Goal: Information Seeking & Learning: Check status

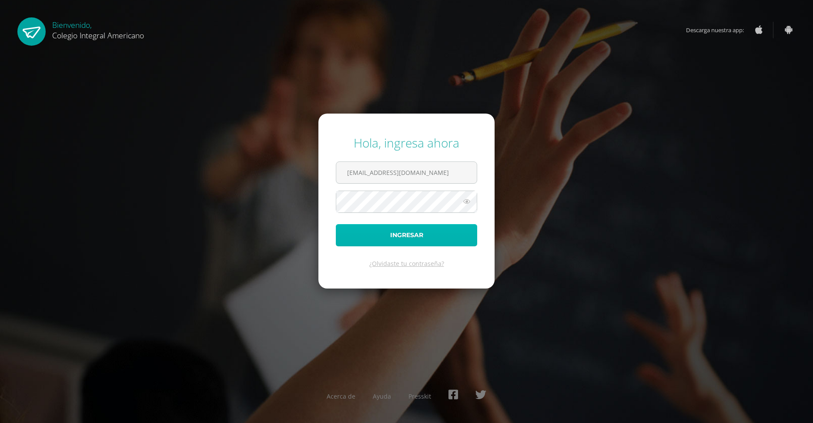
click at [389, 236] on button "Ingresar" at bounding box center [406, 235] width 141 height 22
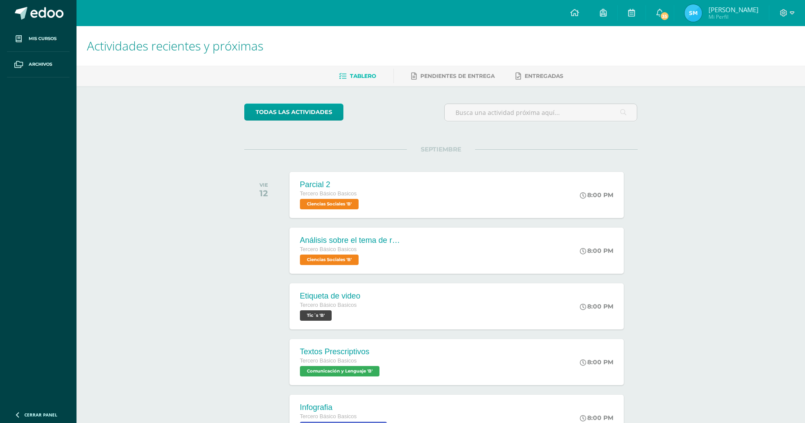
click at [621, 57] on h1 "Actividades recientes y próximas" at bounding box center [441, 46] width 708 height 40
click at [607, 10] on icon at bounding box center [603, 13] width 7 height 8
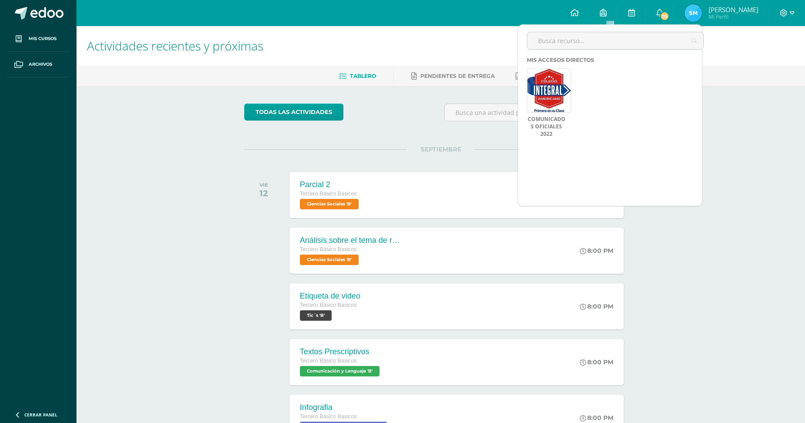
click at [716, 7] on span "[PERSON_NAME]" at bounding box center [734, 9] width 50 height 9
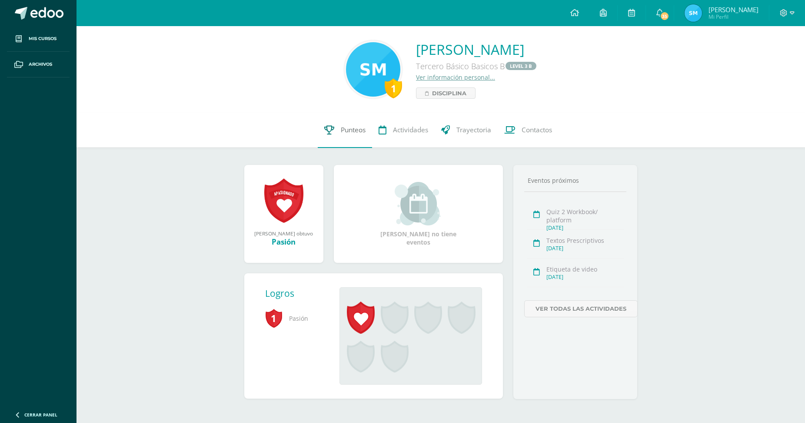
click at [346, 130] on span "Punteos" at bounding box center [353, 130] width 25 height 9
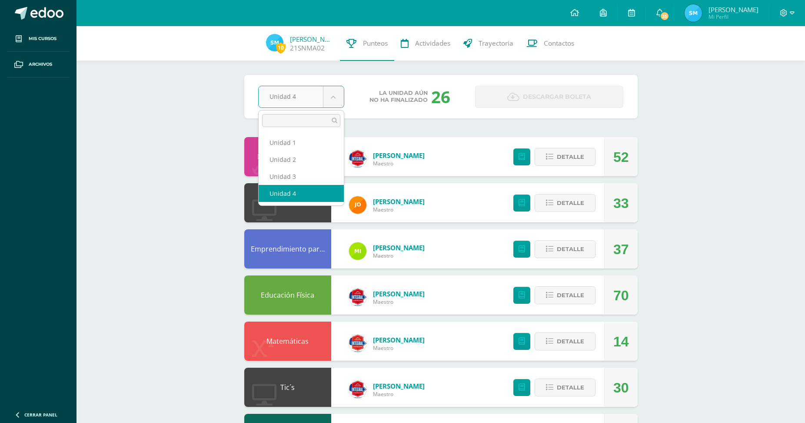
click at [333, 100] on body "Mis cursos Archivos Cerrar panel Administración Financiera Tercero Básico Basic…" at bounding box center [402, 419] width 805 height 839
select select "Unidad 3"
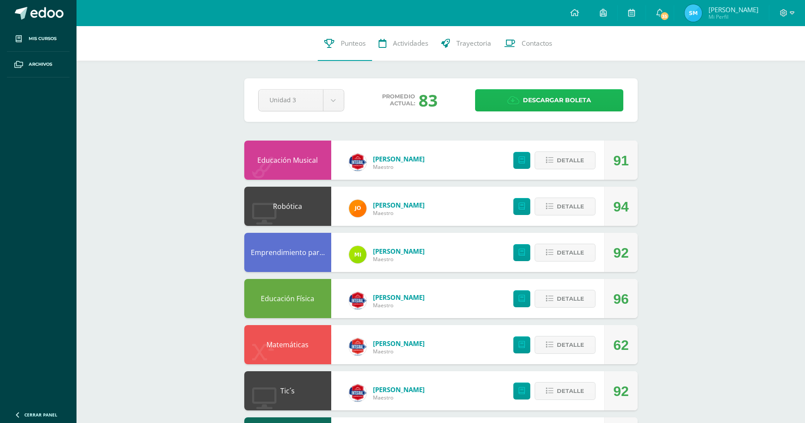
click at [540, 101] on span "Descargar boleta" at bounding box center [557, 100] width 68 height 21
click at [340, 93] on body "Mis cursos Archivos Cerrar panel Administración Financiera Tercero Básico Basic…" at bounding box center [402, 421] width 805 height 842
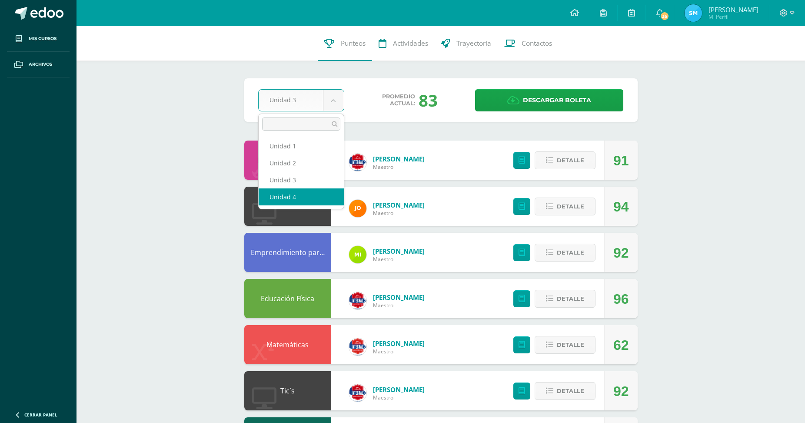
select select "Unidad 4"
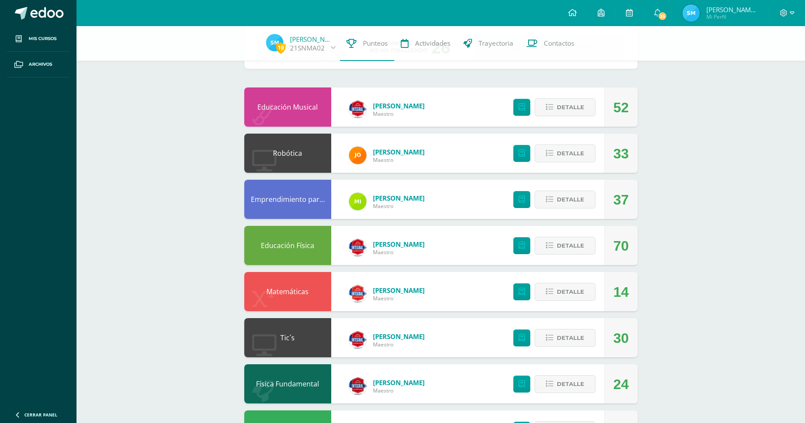
scroll to position [53, 0]
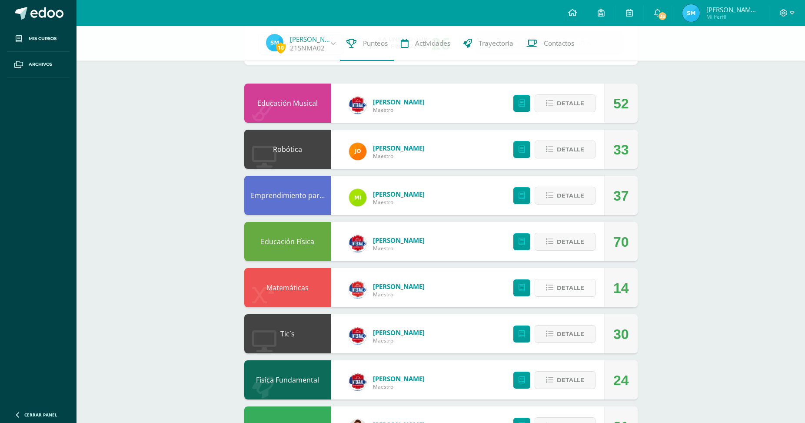
click at [564, 282] on span "Detalle" at bounding box center [570, 288] width 27 height 16
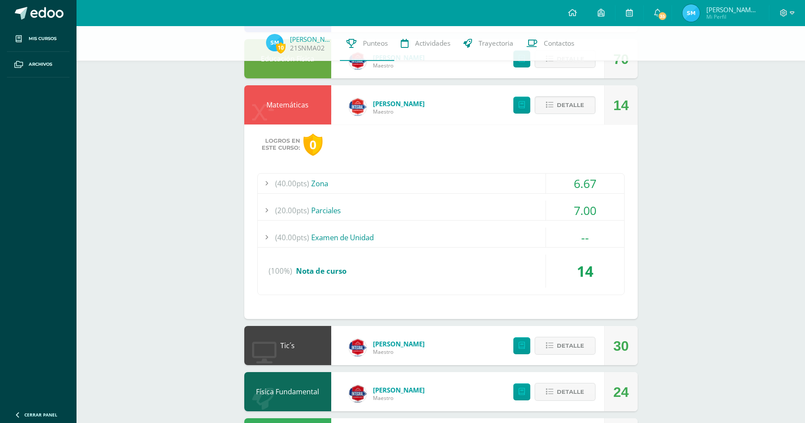
scroll to position [238, 0]
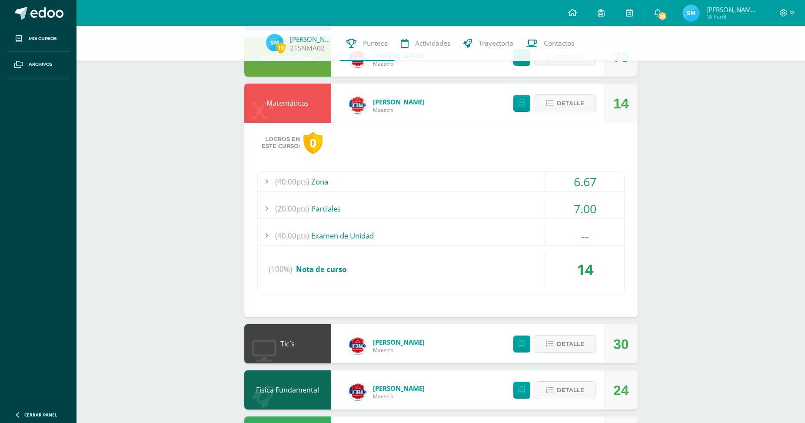
click at [264, 174] on div at bounding box center [266, 182] width 17 height 20
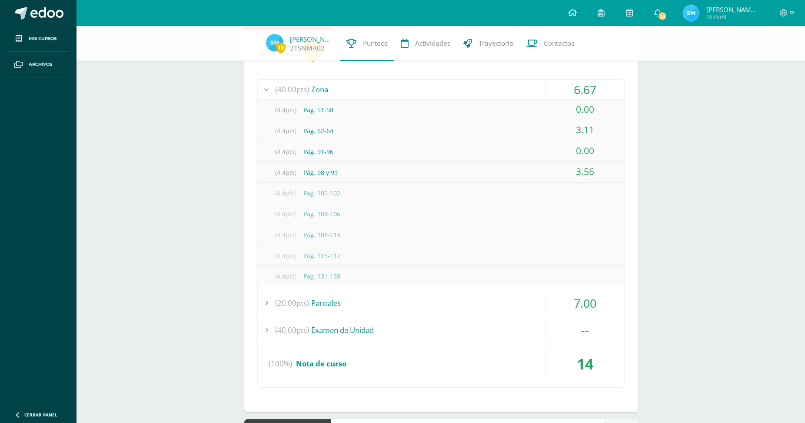
scroll to position [330, 0]
click at [268, 293] on div at bounding box center [266, 303] width 17 height 20
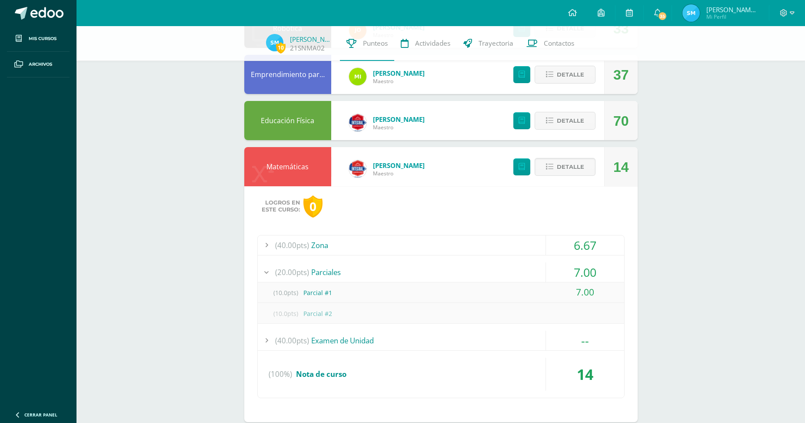
scroll to position [0, 0]
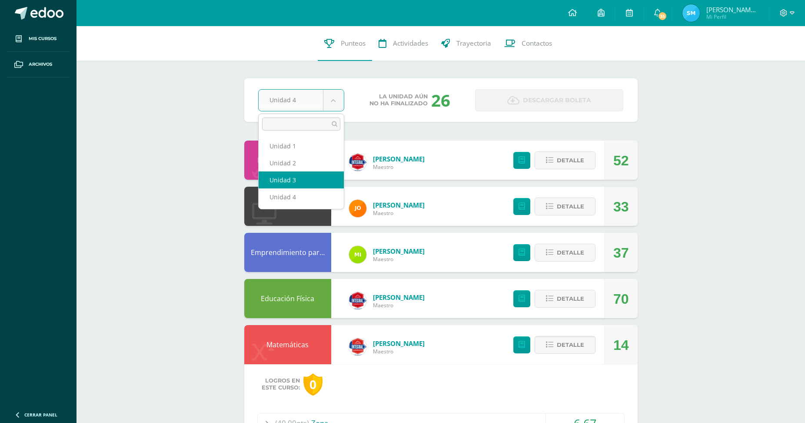
select select "Unidad 3"
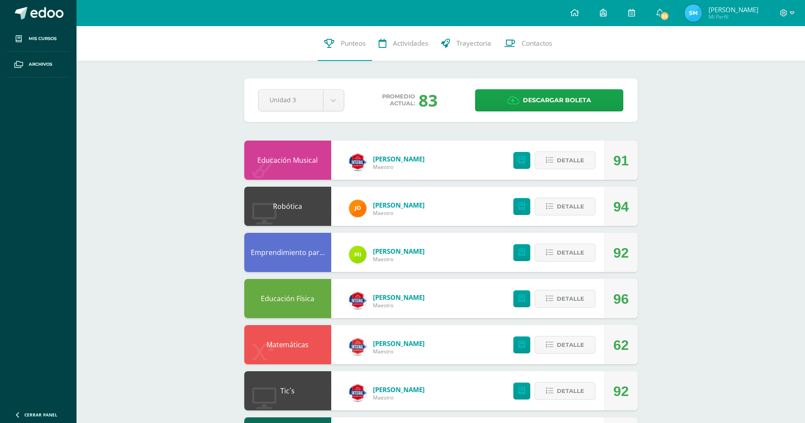
click at [669, 14] on span "35" at bounding box center [665, 16] width 10 height 10
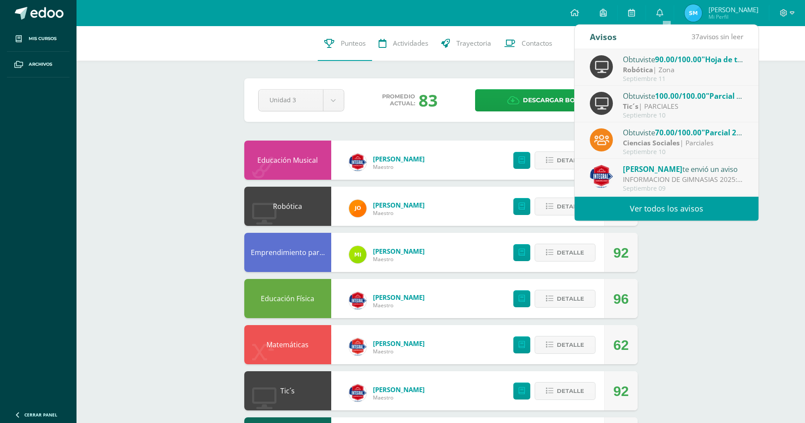
click at [643, 206] on link "Ver todos los avisos" at bounding box center [667, 209] width 184 height 24
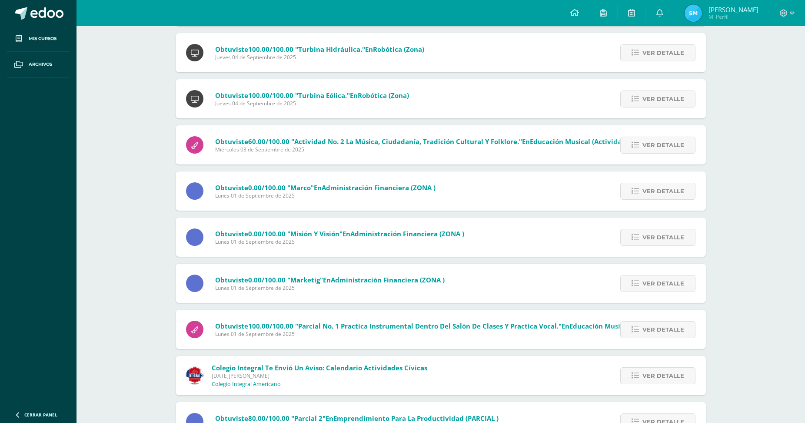
scroll to position [686, 0]
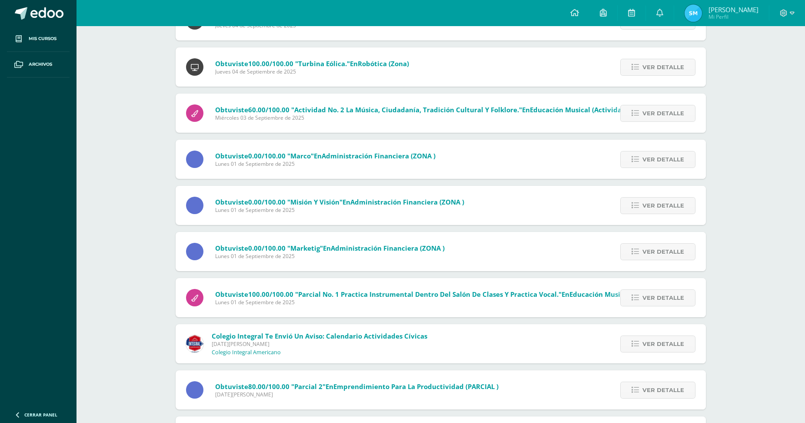
click at [392, 331] on span "Colegio Integral te envió un aviso: Calendario actividades cívicas" at bounding box center [320, 335] width 216 height 9
click at [645, 336] on span "Ver detalle" at bounding box center [664, 344] width 42 height 16
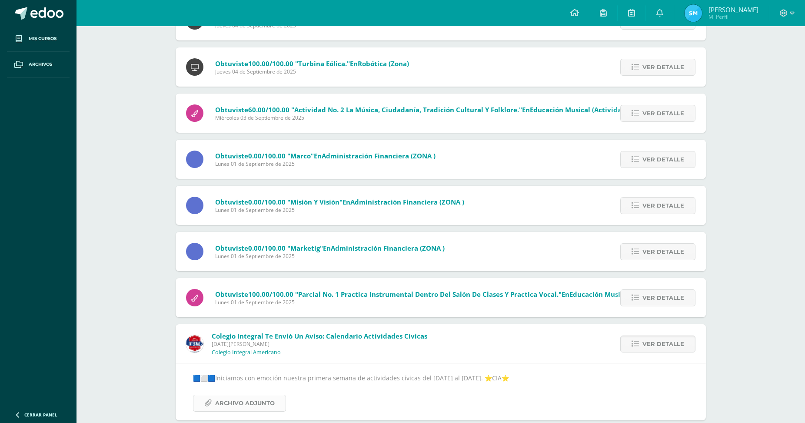
click at [244, 395] on span "Archivo Adjunto" at bounding box center [245, 403] width 60 height 16
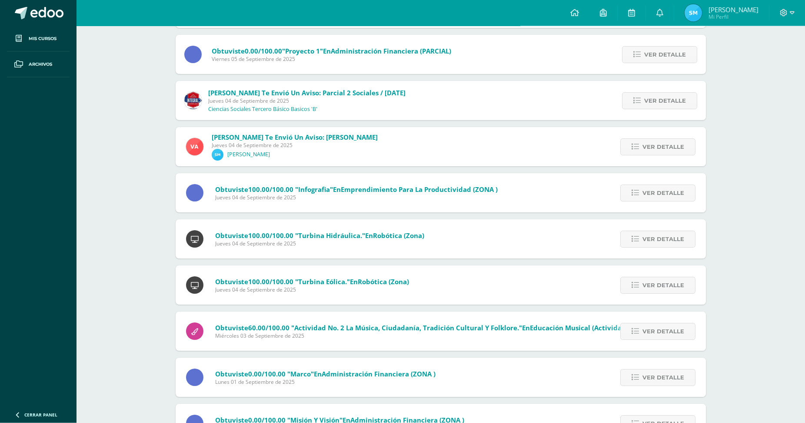
scroll to position [464, 0]
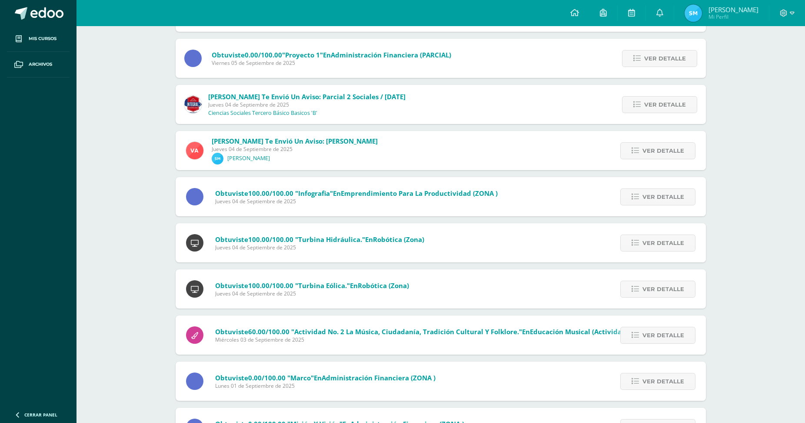
click at [130, 197] on div "Notificaciones Sin leer (37) Leídos Marcar todas como leídas Obtuviste 90.00/10…" at bounding box center [441, 348] width 729 height 1573
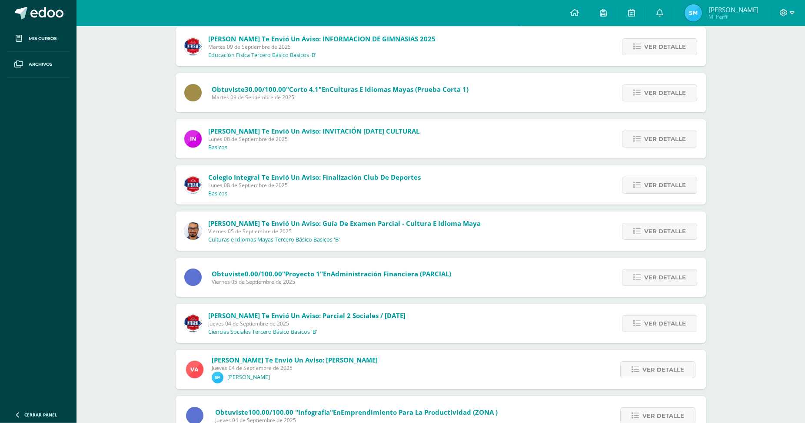
scroll to position [242, 0]
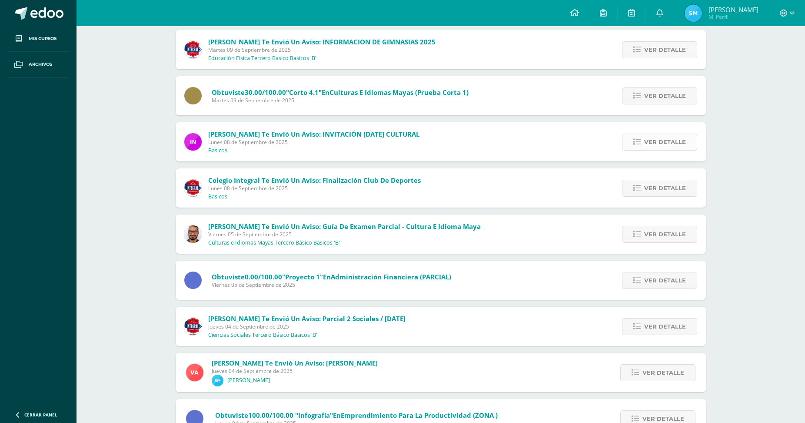
click at [668, 134] on span "Ver detalle" at bounding box center [665, 142] width 42 height 16
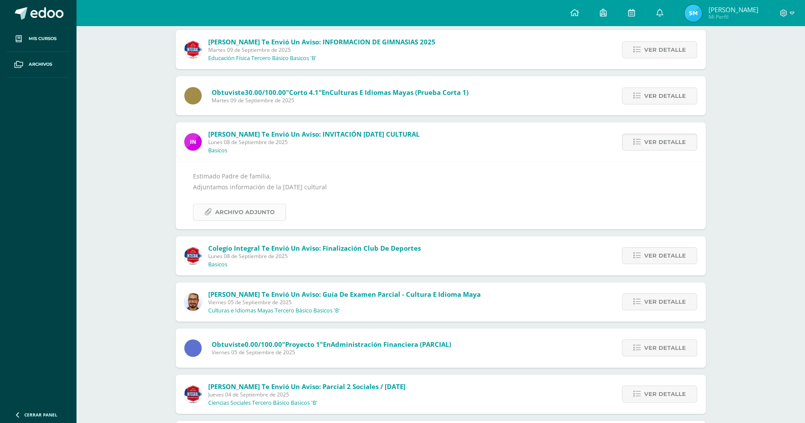
click at [265, 204] on span "Archivo Adjunto" at bounding box center [245, 212] width 60 height 16
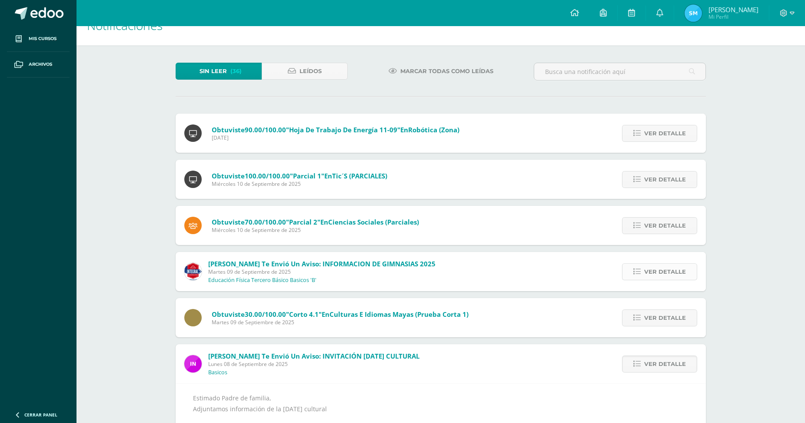
click at [663, 263] on span "Ver detalle" at bounding box center [665, 271] width 42 height 16
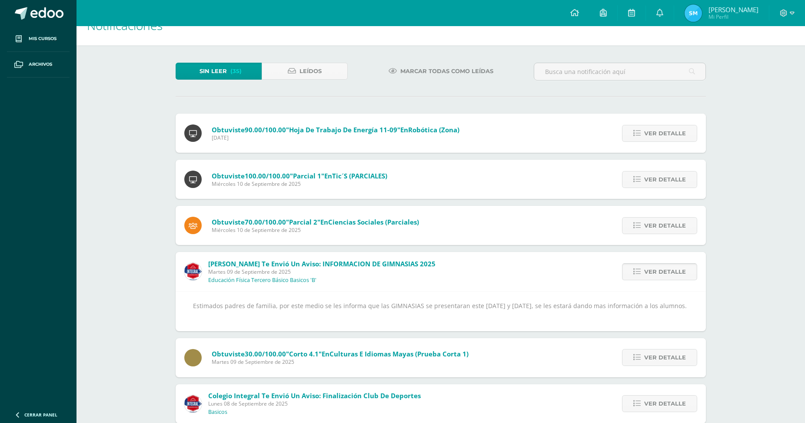
click at [660, 263] on span "Ver detalle" at bounding box center [665, 271] width 42 height 16
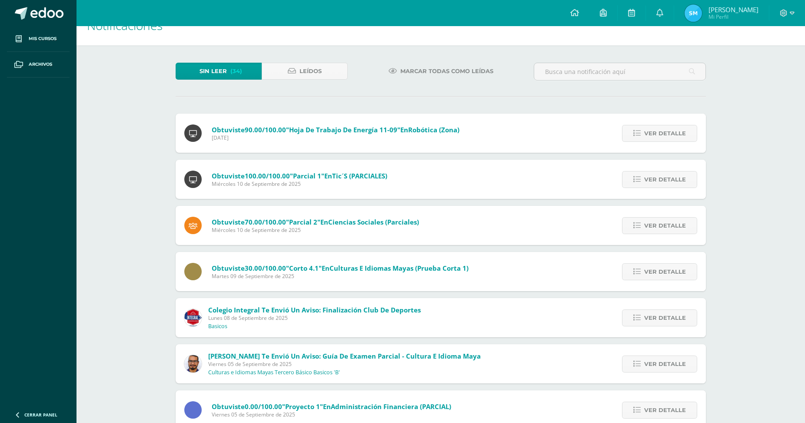
click at [660, 263] on span "Ver detalle" at bounding box center [665, 271] width 42 height 16
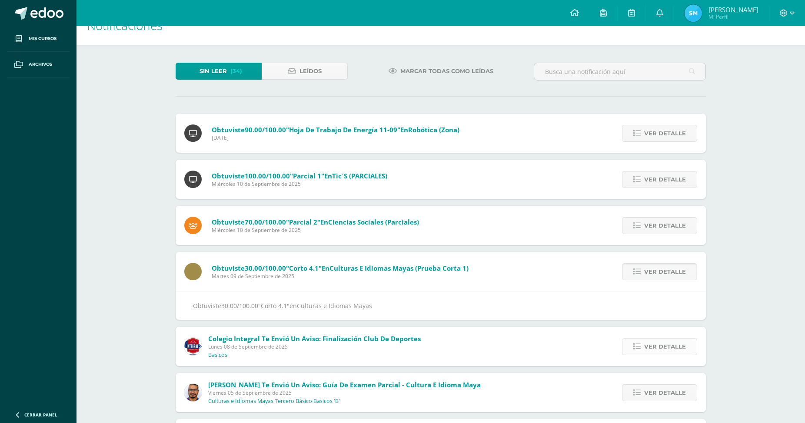
click at [657, 338] on span "Ver detalle" at bounding box center [665, 346] width 42 height 16
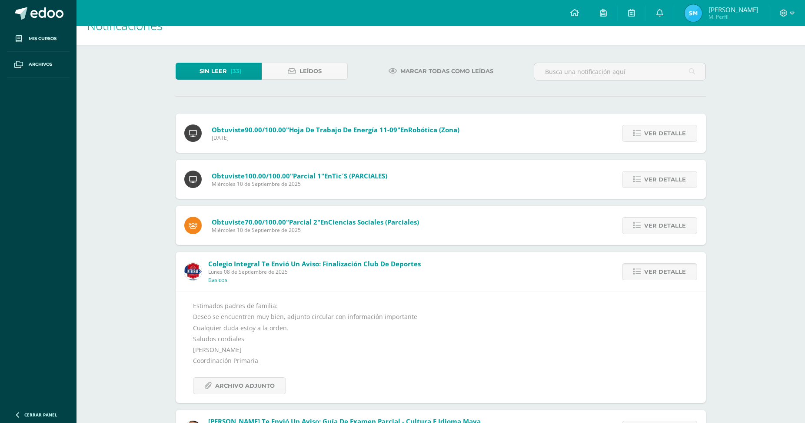
click at [665, 252] on div "Ver detalle" at bounding box center [657, 271] width 97 height 39
click at [666, 263] on span "Ver detalle" at bounding box center [665, 271] width 42 height 16
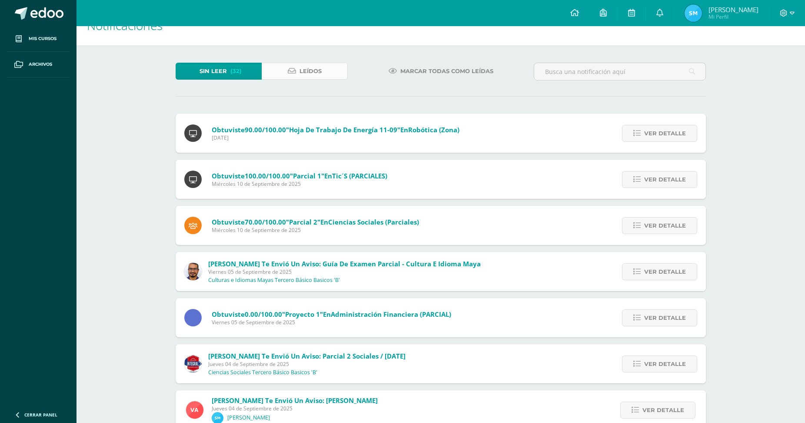
click at [286, 72] on link "Leídos" at bounding box center [305, 71] width 86 height 17
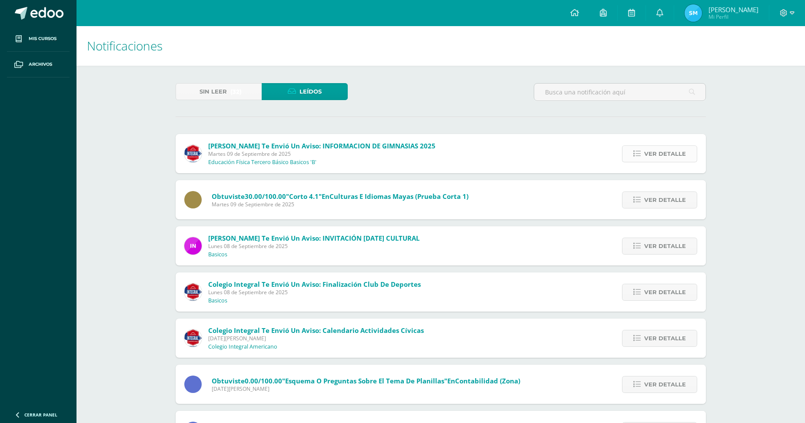
click at [654, 146] on span "Ver detalle" at bounding box center [665, 154] width 42 height 16
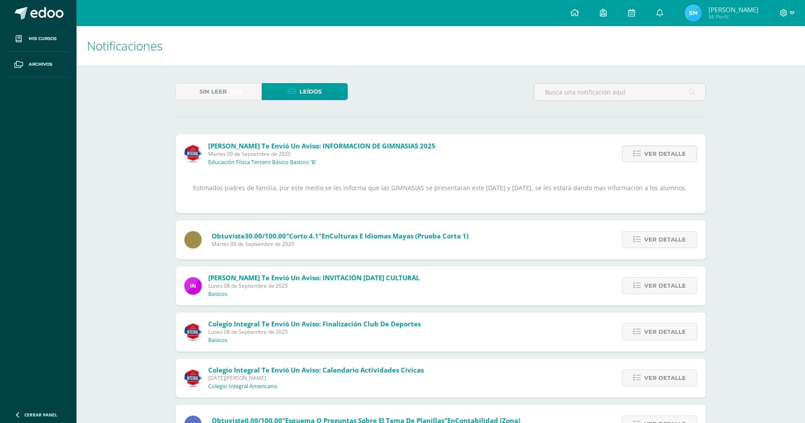
click at [791, 13] on icon at bounding box center [792, 12] width 5 height 3
click at [751, 58] on span "Cerrar sesión" at bounding box center [764, 59] width 39 height 8
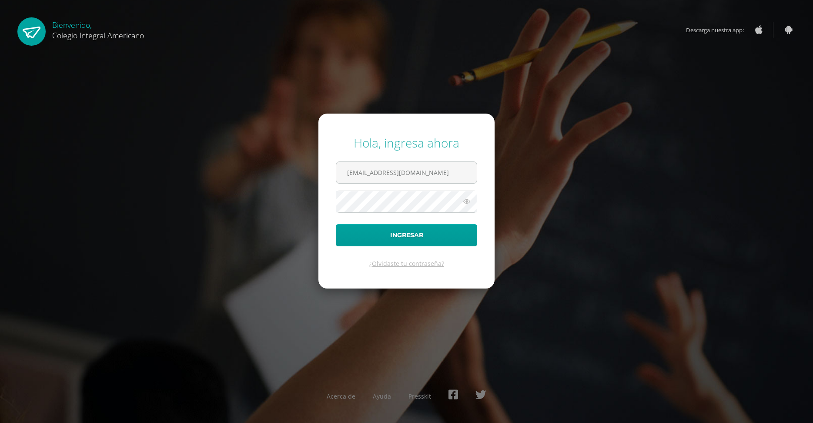
scroll to position [0, 9]
type input "alumno21kama02@integralamericano.edu.gt"
click at [336, 224] on button "Ingresar" at bounding box center [406, 235] width 141 height 22
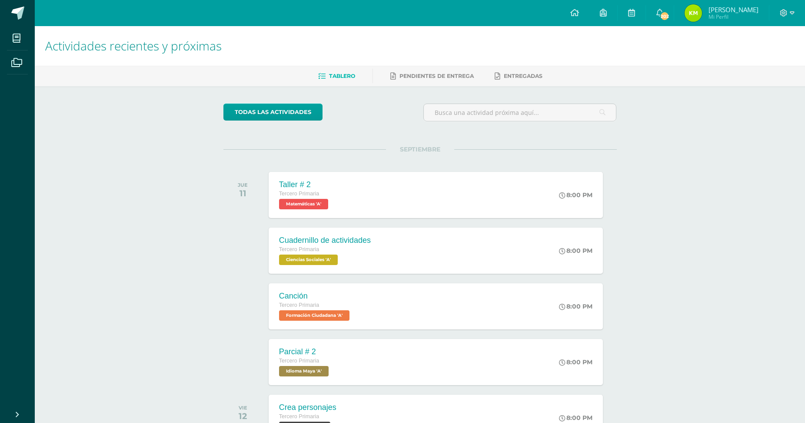
click at [720, 13] on span "[PERSON_NAME]" at bounding box center [734, 9] width 50 height 9
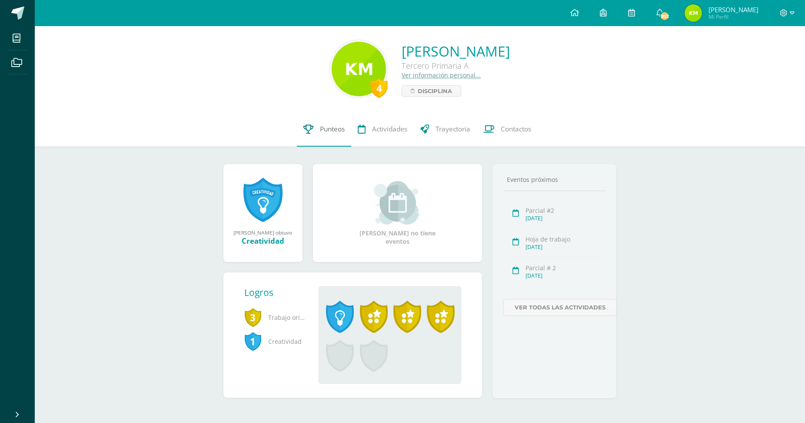
click at [333, 130] on span "Punteos" at bounding box center [332, 128] width 25 height 9
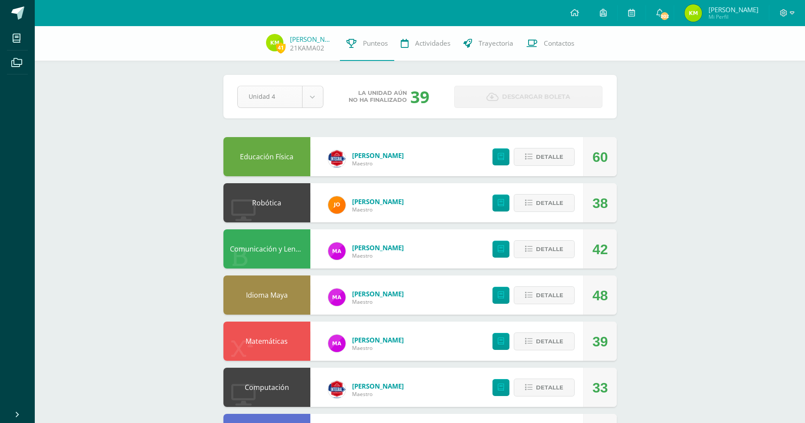
click at [317, 96] on body "Mis cursos Archivos Cerrar panel Administración Financiera Tercero Primaria "A"…" at bounding box center [402, 388] width 805 height 776
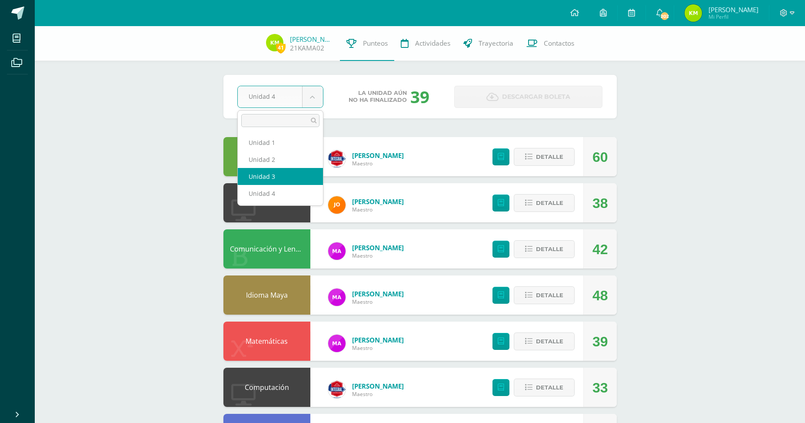
select select "Unidad 3"
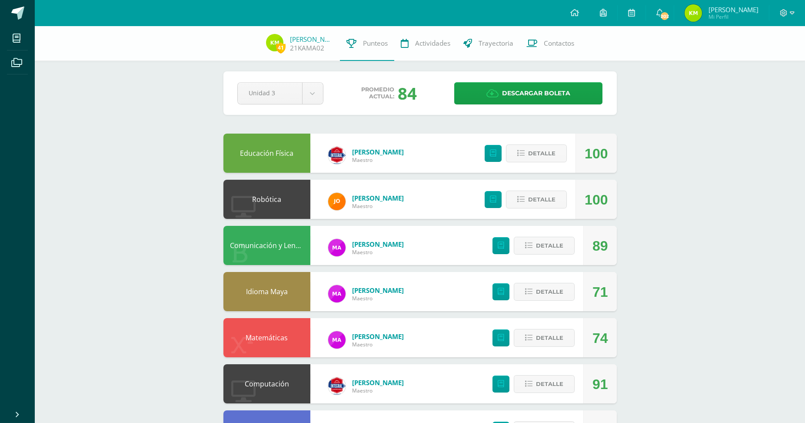
scroll to position [4, 0]
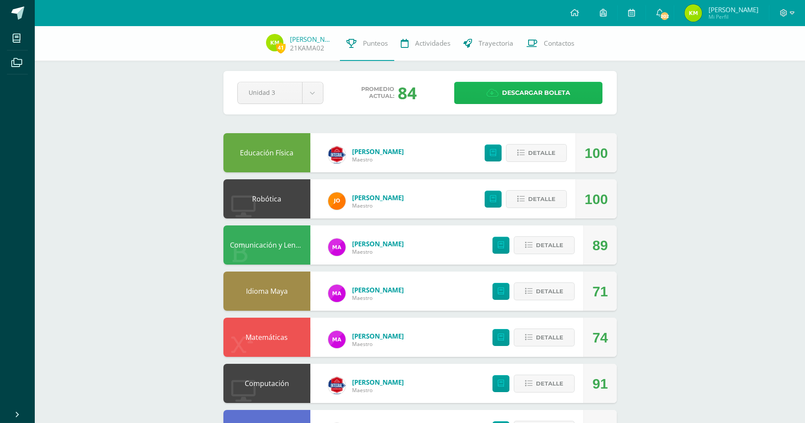
click at [531, 97] on span "Descargar boleta" at bounding box center [536, 92] width 68 height 21
click at [669, 16] on span "202" at bounding box center [665, 16] width 10 height 10
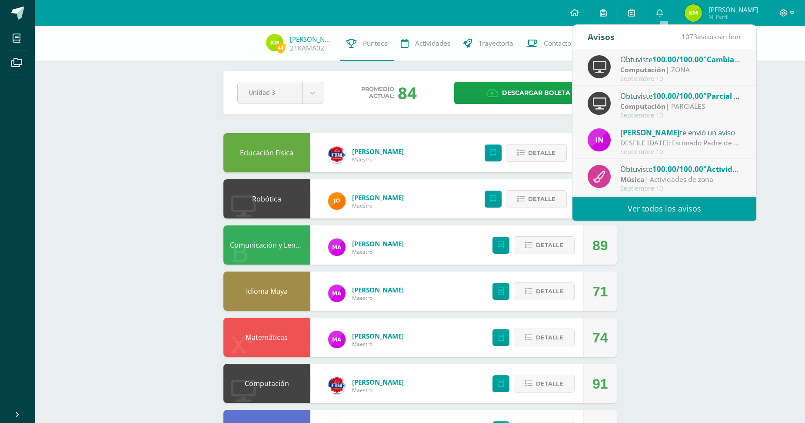
click at [628, 209] on link "Ver todos los avisos" at bounding box center [665, 209] width 184 height 24
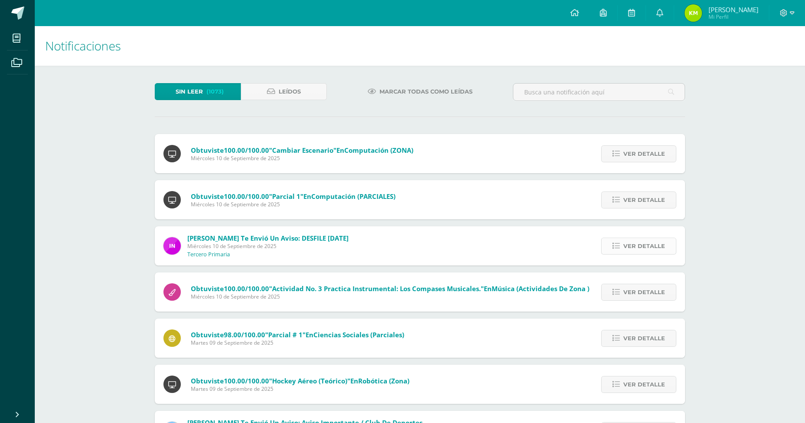
click at [634, 238] on span "Ver detalle" at bounding box center [644, 246] width 42 height 16
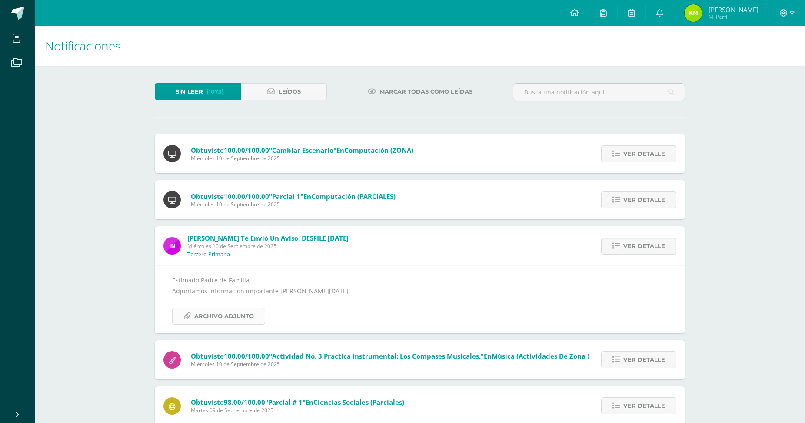
click at [224, 308] on span "Archivo Adjunto" at bounding box center [224, 316] width 60 height 16
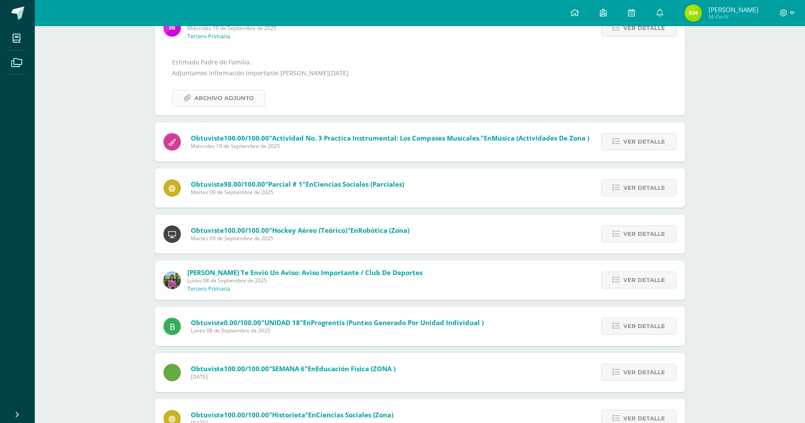
scroll to position [220, 0]
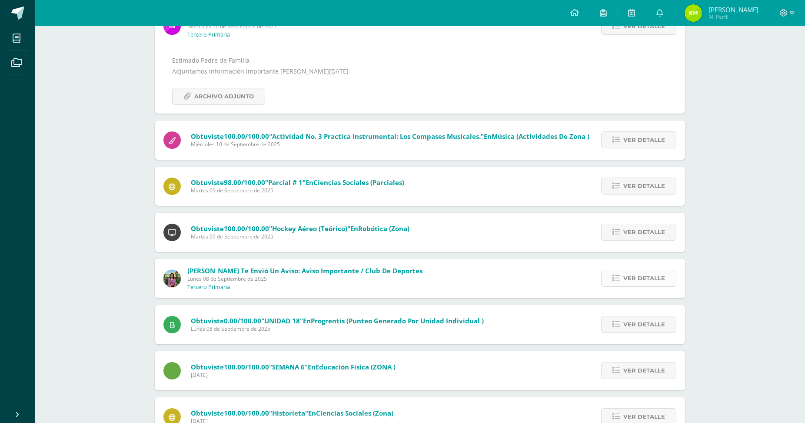
click at [649, 270] on span "Ver detalle" at bounding box center [644, 278] width 42 height 16
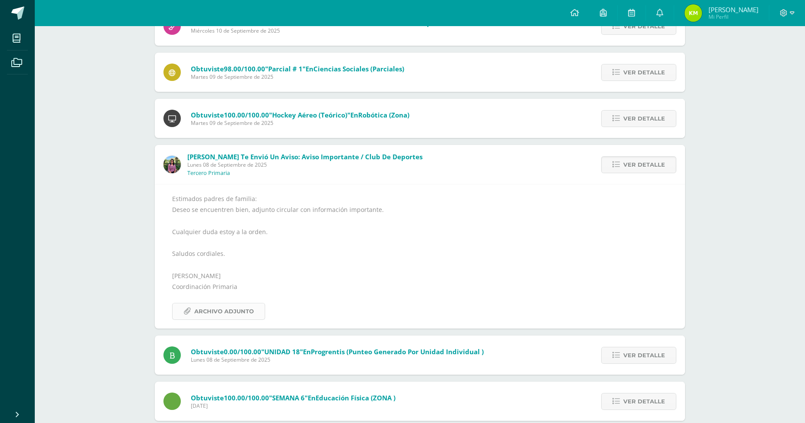
click at [217, 303] on span "Archivo Adjunto" at bounding box center [224, 311] width 60 height 16
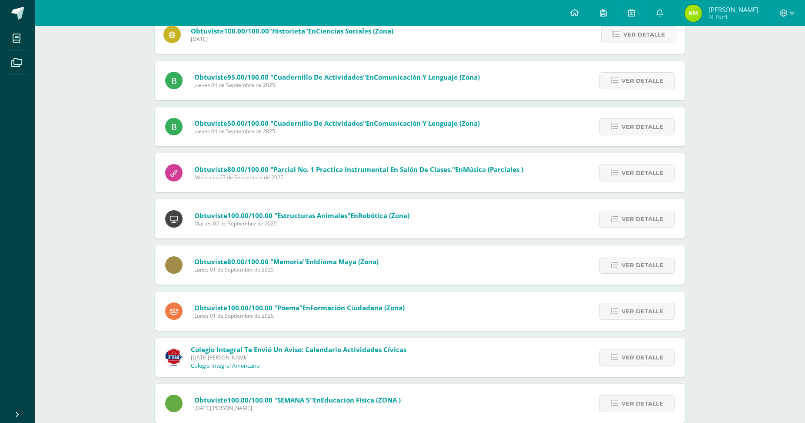
scroll to position [633, 0]
click at [646, 349] on span "Ver detalle" at bounding box center [643, 357] width 42 height 16
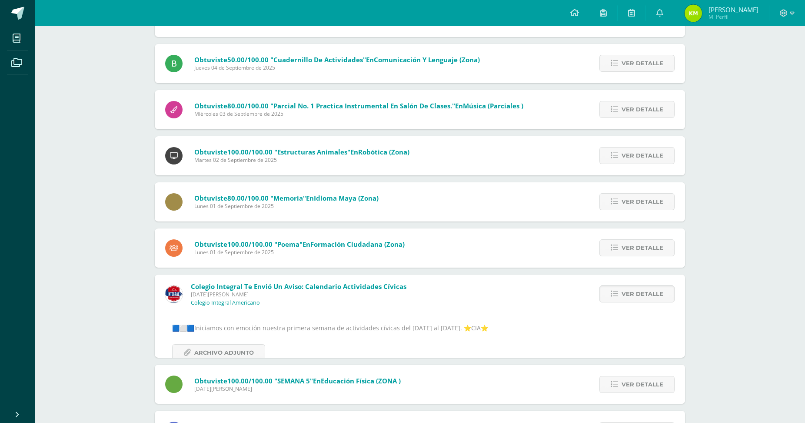
scroll to position [486, 0]
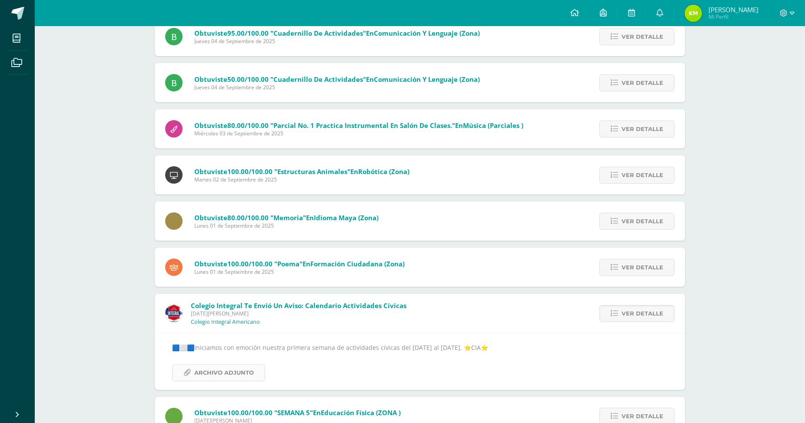
click at [232, 364] on span "Archivo Adjunto" at bounding box center [224, 372] width 60 height 16
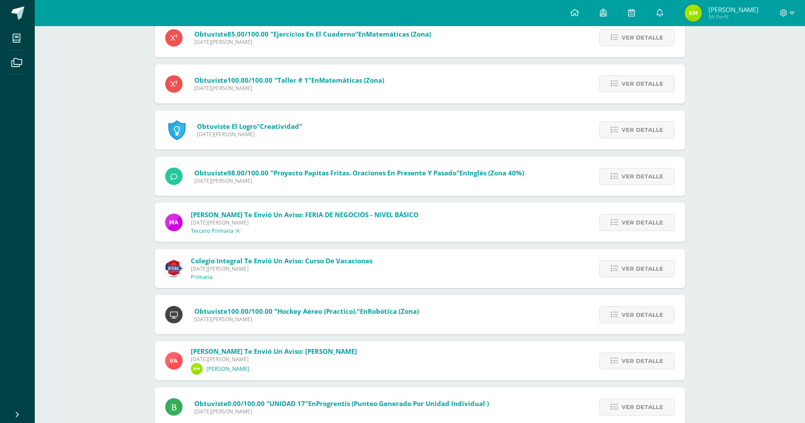
scroll to position [1279, 0]
click at [648, 260] on span "Ver detalle" at bounding box center [643, 268] width 42 height 16
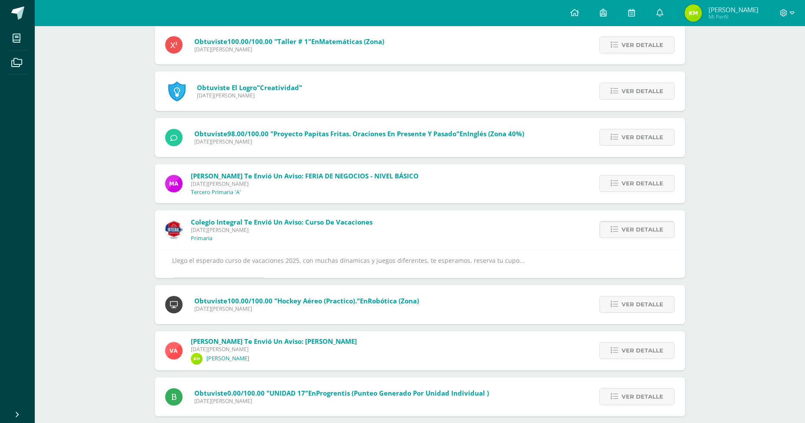
scroll to position [1187, 0]
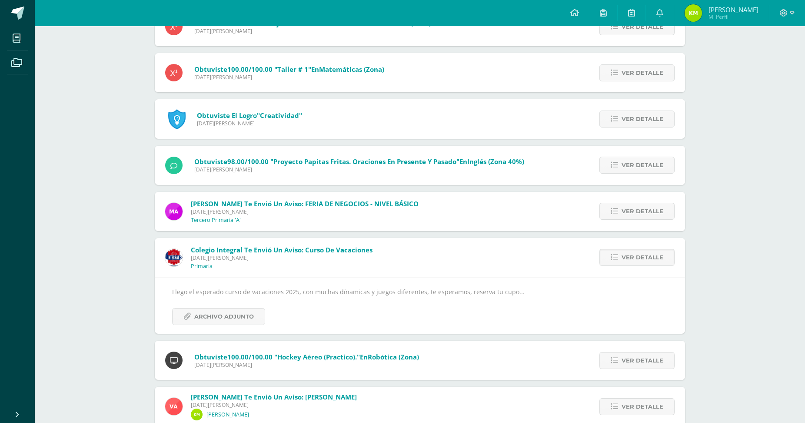
click at [211, 286] on div "Llego el esperado curso de vacaciones 2025, con muchas dínamicas y juegos difer…" at bounding box center [420, 305] width 496 height 39
click at [223, 308] on span "Archivo Adjunto" at bounding box center [224, 316] width 60 height 16
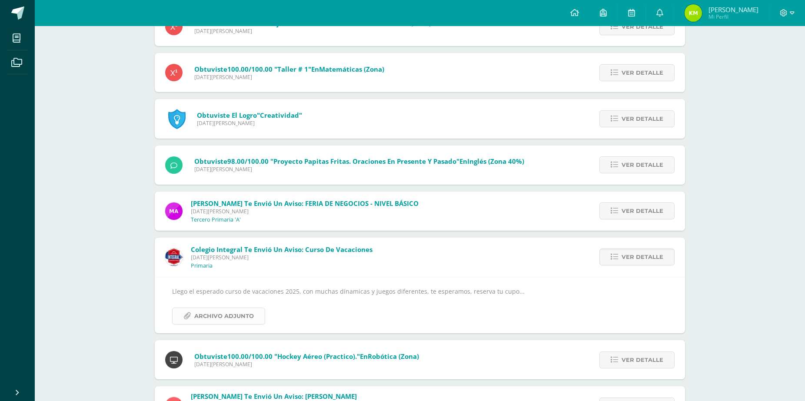
click at [226, 308] on span "Archivo Adjunto" at bounding box center [224, 316] width 60 height 16
